Goal: Navigation & Orientation: Find specific page/section

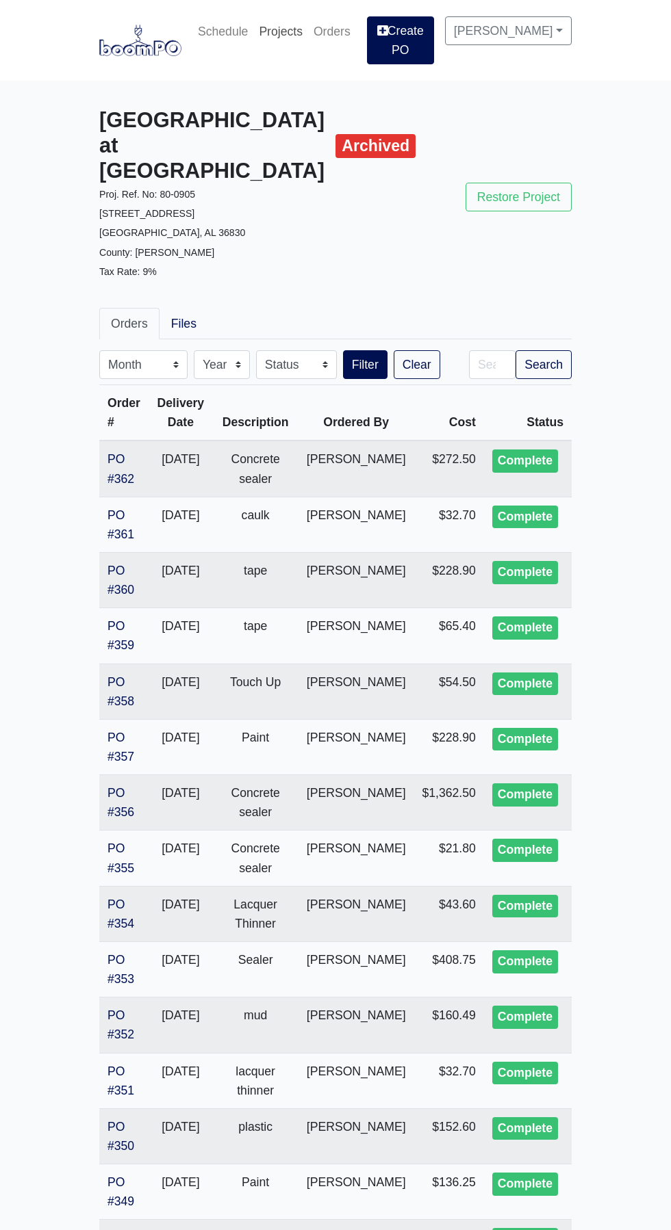
click at [296, 24] on link "Projects" at bounding box center [280, 31] width 55 height 30
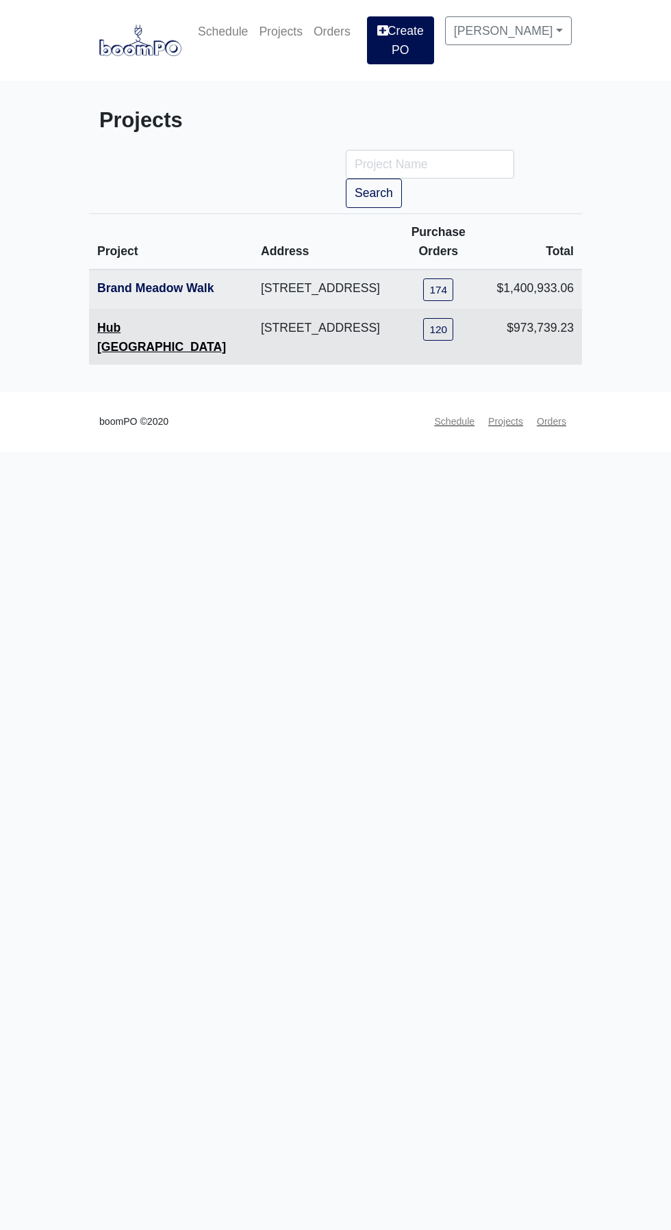
click at [140, 338] on link "Hub [GEOGRAPHIC_DATA]" at bounding box center [161, 337] width 129 height 33
